Goal: Transaction & Acquisition: Purchase product/service

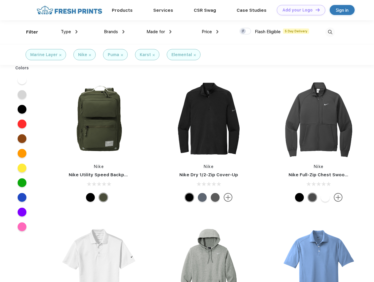
click at [299, 10] on link "Add your Logo Design Tool" at bounding box center [301, 10] width 48 height 10
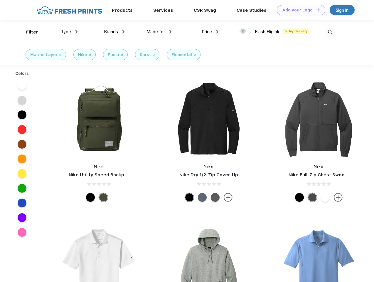
click at [0, 0] on div "Design Tool" at bounding box center [0, 0] width 0 height 0
click at [315, 10] on link "Add your Logo Design Tool" at bounding box center [301, 10] width 48 height 10
click at [28, 32] on div "Filter" at bounding box center [32, 32] width 12 height 7
click at [69, 32] on span "Type" at bounding box center [66, 31] width 10 height 5
click at [114, 32] on span "Brands" at bounding box center [111, 31] width 14 height 5
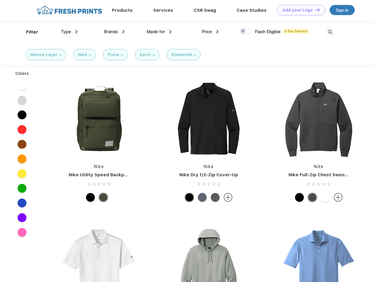
click at [159, 32] on span "Made for" at bounding box center [156, 31] width 19 height 5
click at [210, 32] on span "Price" at bounding box center [207, 31] width 10 height 5
click at [246, 31] on div at bounding box center [245, 31] width 11 height 6
click at [244, 31] on input "checkbox" at bounding box center [242, 30] width 4 height 4
click at [330, 32] on img at bounding box center [331, 32] width 10 height 10
